Goal: Find specific page/section: Find specific page/section

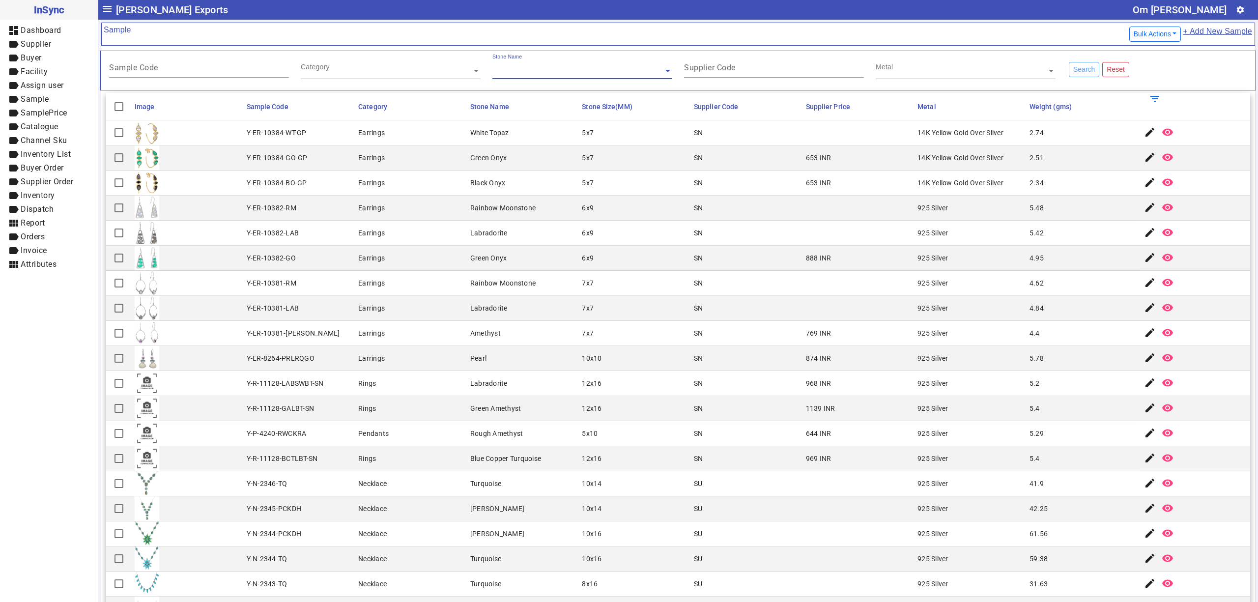
click at [1015, 66] on div "Metal" at bounding box center [966, 67] width 180 height 26
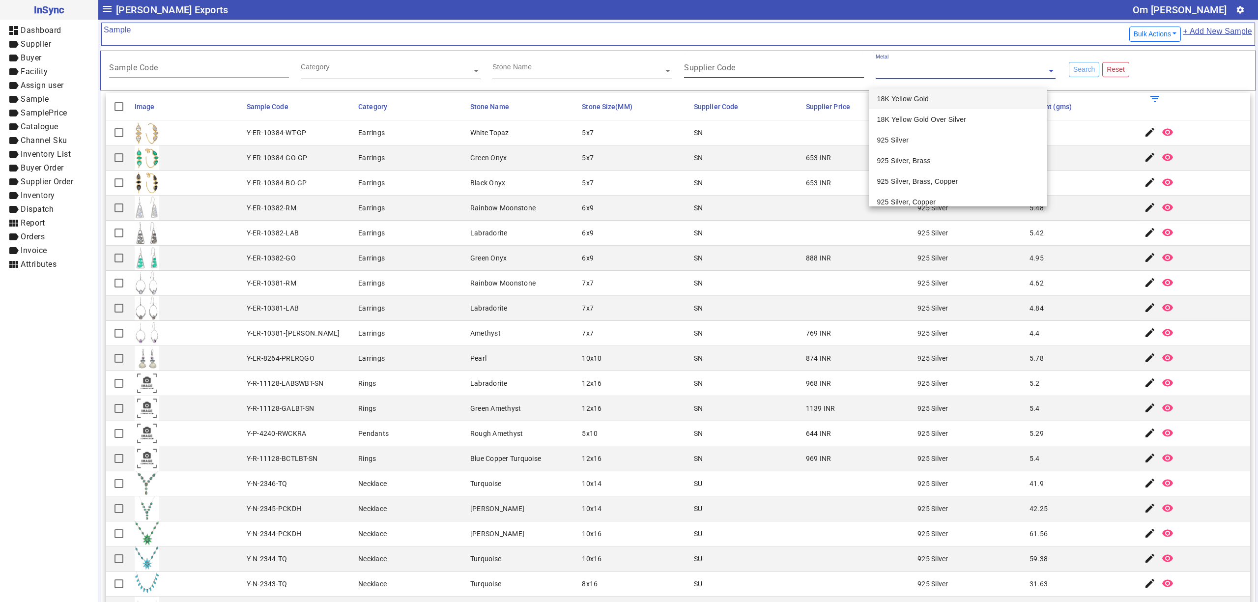
click at [740, 57] on div "Supplier Code" at bounding box center [774, 66] width 180 height 24
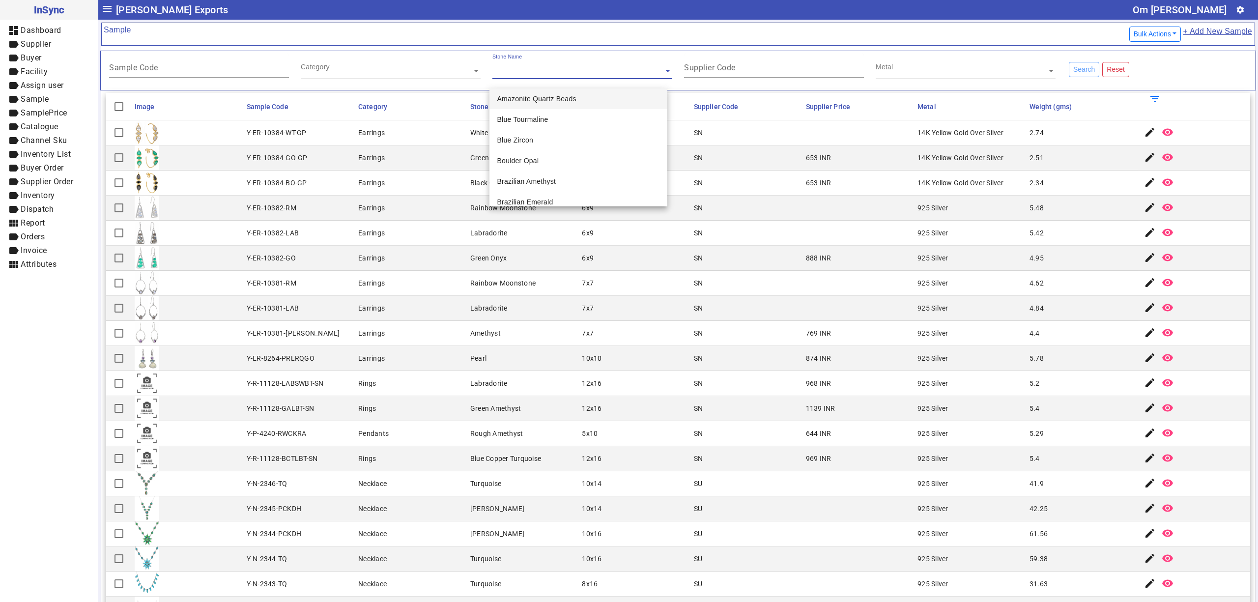
click at [555, 71] on input "text" at bounding box center [582, 71] width 180 height 10
click at [384, 65] on div "Category" at bounding box center [386, 59] width 171 height 11
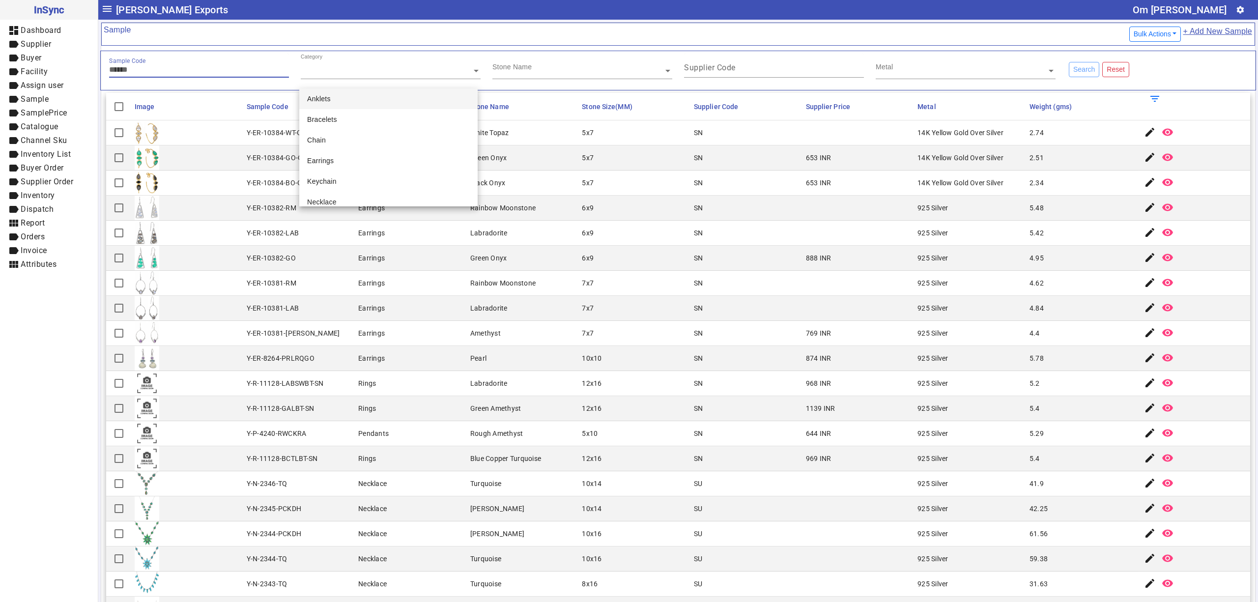
click at [219, 67] on input "Sample Code" at bounding box center [199, 69] width 180 height 8
click at [440, 476] on mat-cell "Necklace" at bounding box center [411, 483] width 112 height 25
click at [707, 386] on mat-cell "SN" at bounding box center [747, 383] width 112 height 25
click at [362, 234] on div "Earrings" at bounding box center [371, 233] width 27 height 10
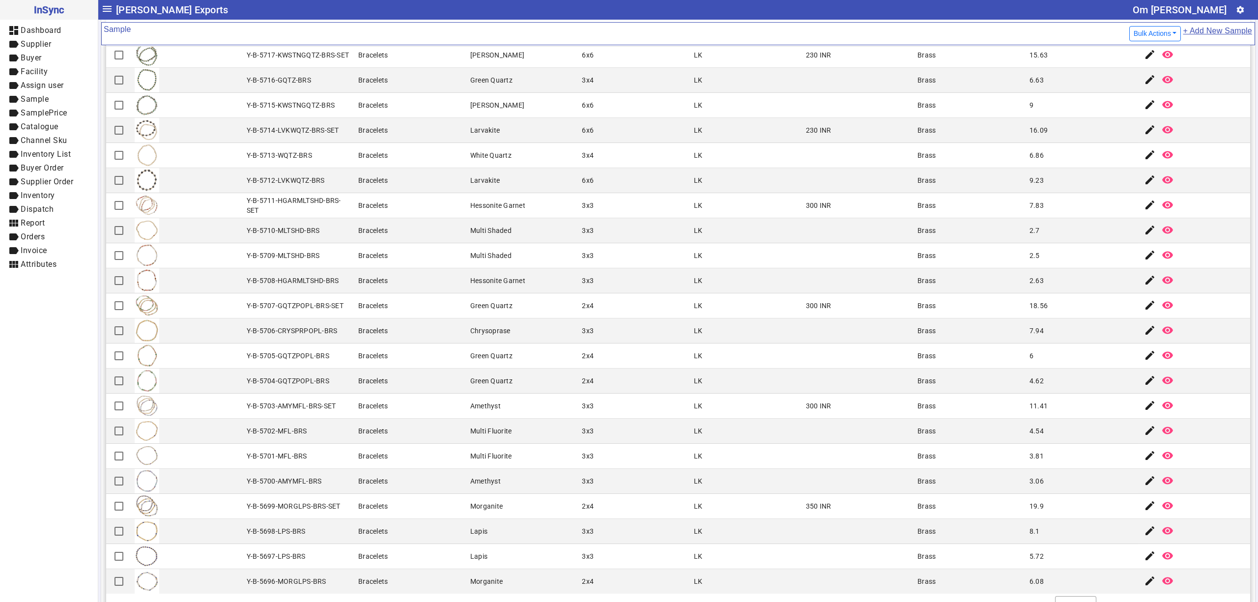
scroll to position [105, 0]
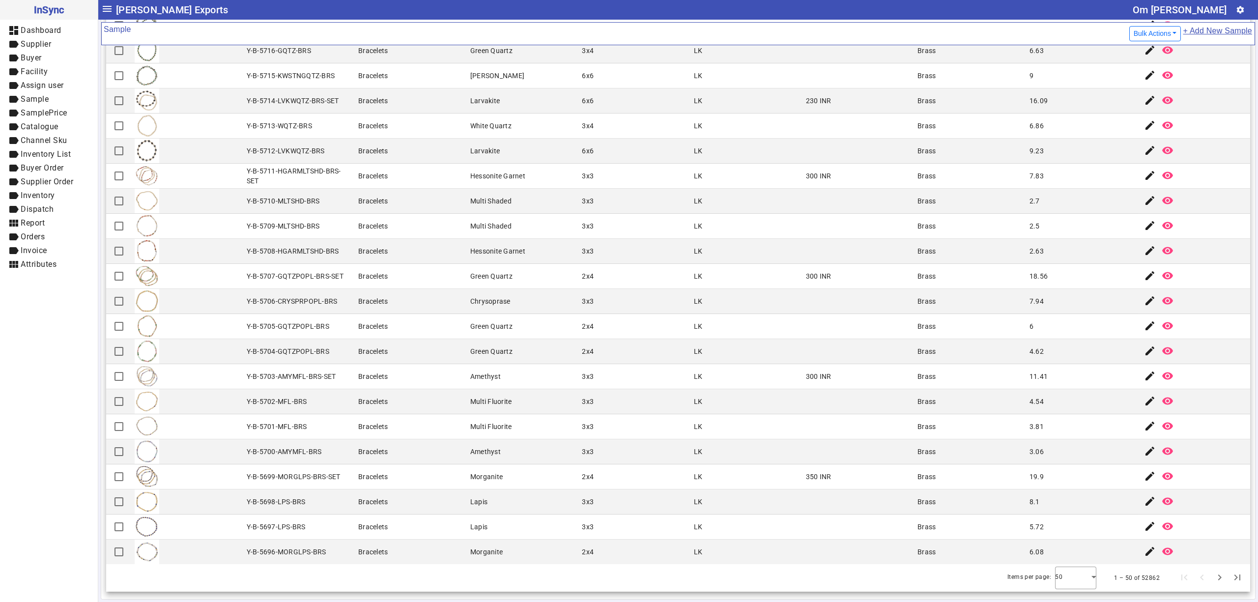
click at [704, 380] on mat-cell "LK" at bounding box center [747, 376] width 112 height 25
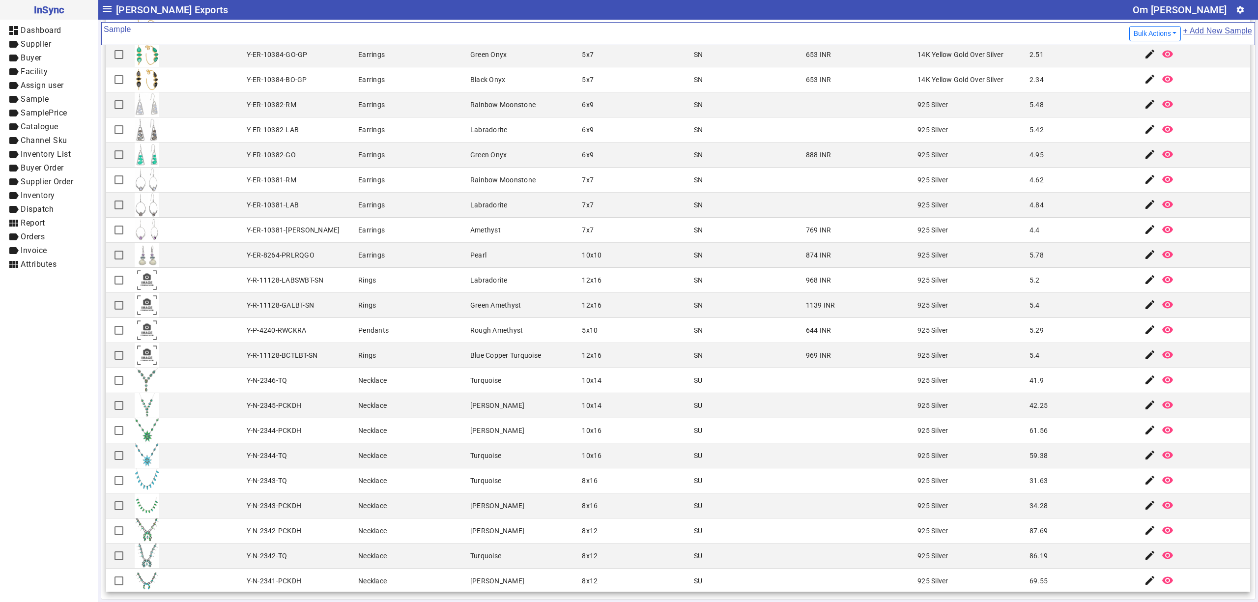
scroll to position [0, 0]
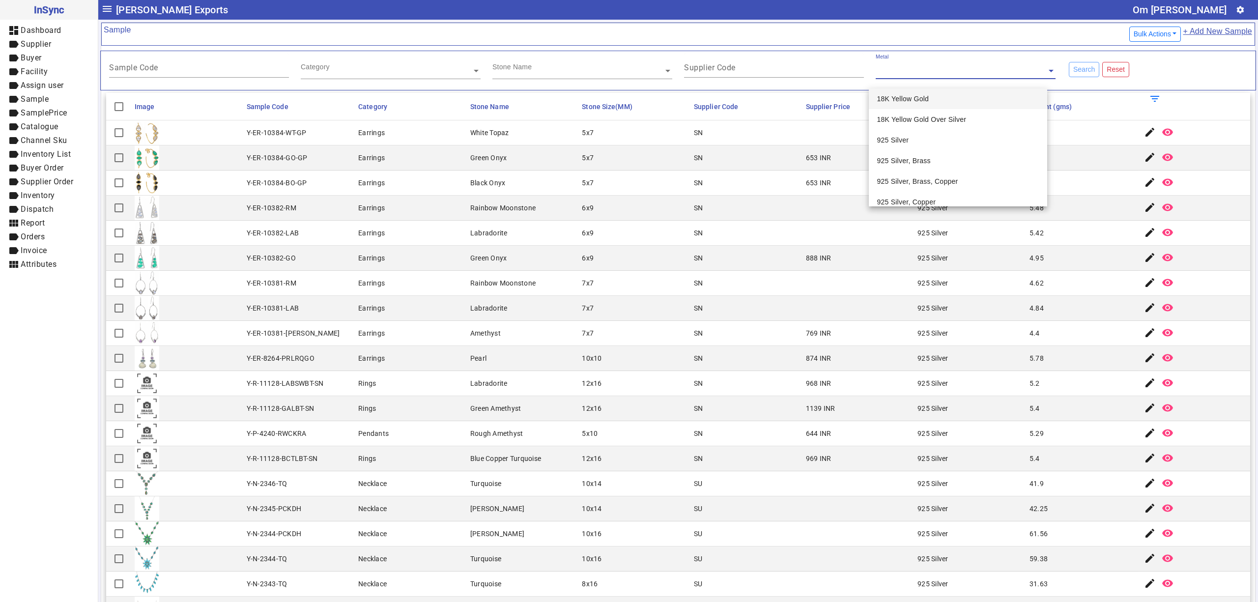
click at [987, 75] on input "text" at bounding box center [966, 71] width 180 height 10
click at [760, 73] on input "Supplier Code" at bounding box center [774, 69] width 180 height 8
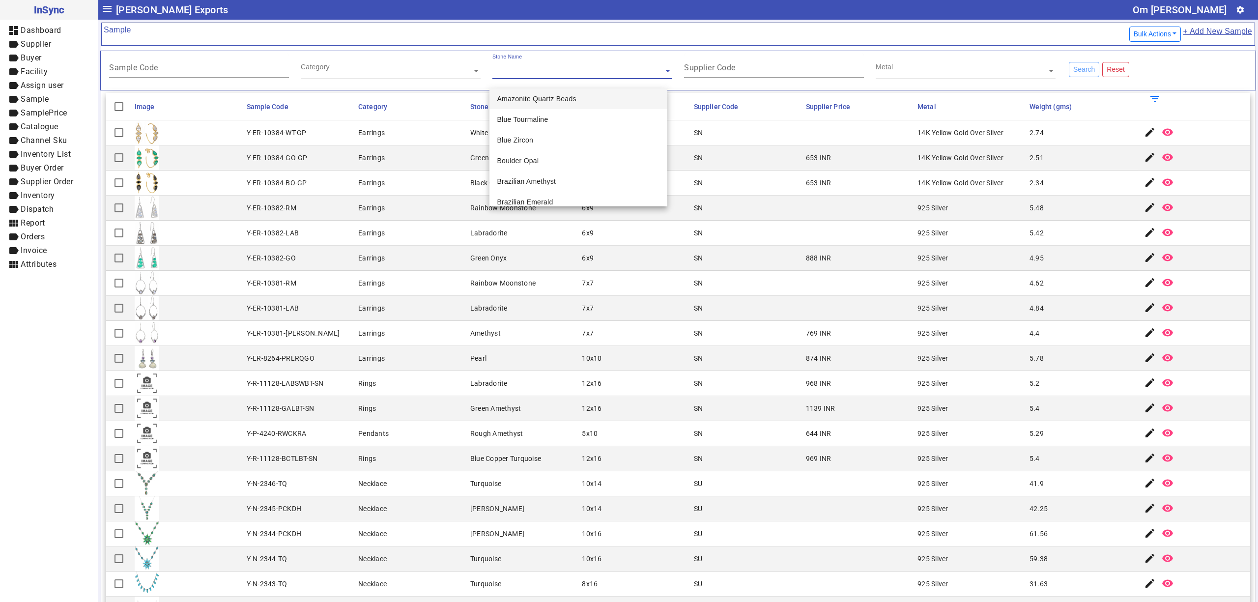
click at [581, 68] on input "text" at bounding box center [582, 71] width 180 height 10
click at [388, 61] on div "Category" at bounding box center [386, 59] width 171 height 11
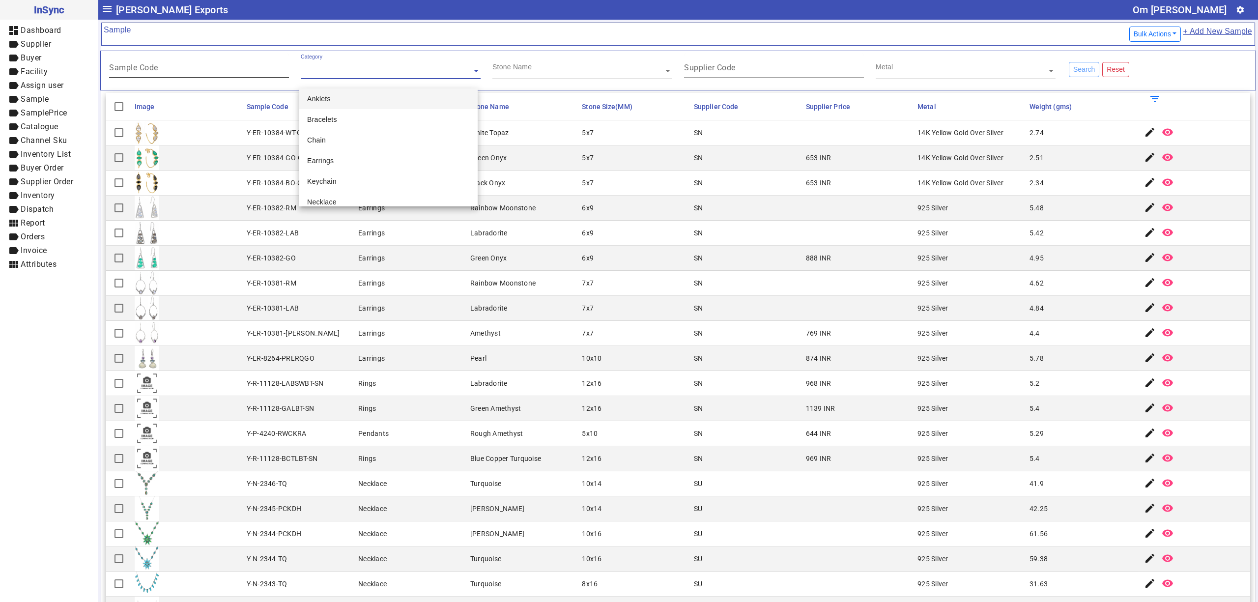
click at [223, 65] on div "Sample Code" at bounding box center [199, 66] width 180 height 24
click at [246, 122] on mat-cell "Y-ER-10384-WT-GP" at bounding box center [300, 132] width 112 height 25
